Goal: Transaction & Acquisition: Purchase product/service

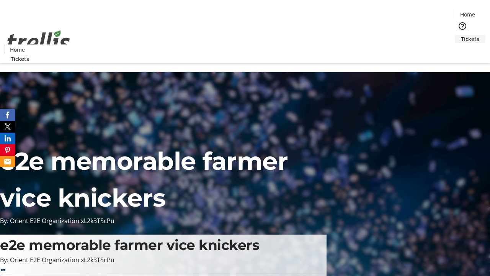
click at [461, 35] on span "Tickets" at bounding box center [470, 39] width 18 height 8
